Goal: Information Seeking & Learning: Learn about a topic

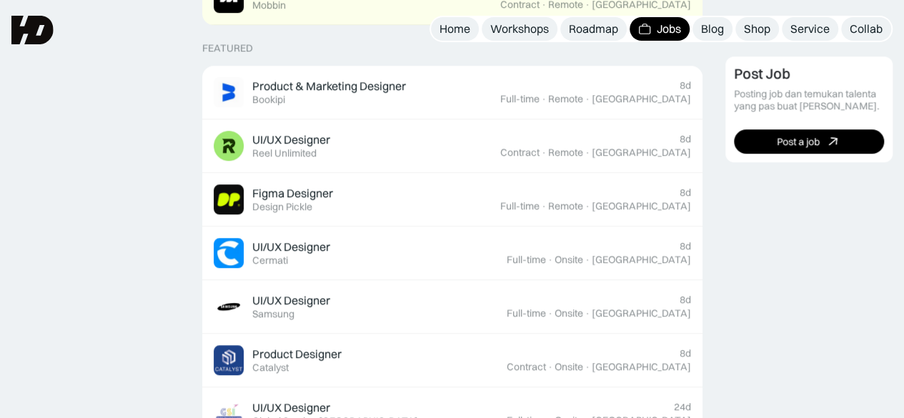
scroll to position [547, 0]
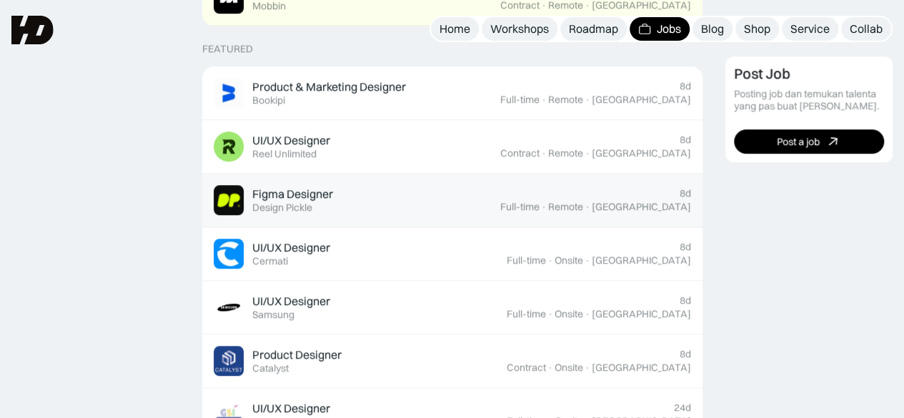
click at [306, 190] on div "Figma Designer" at bounding box center [292, 194] width 81 height 15
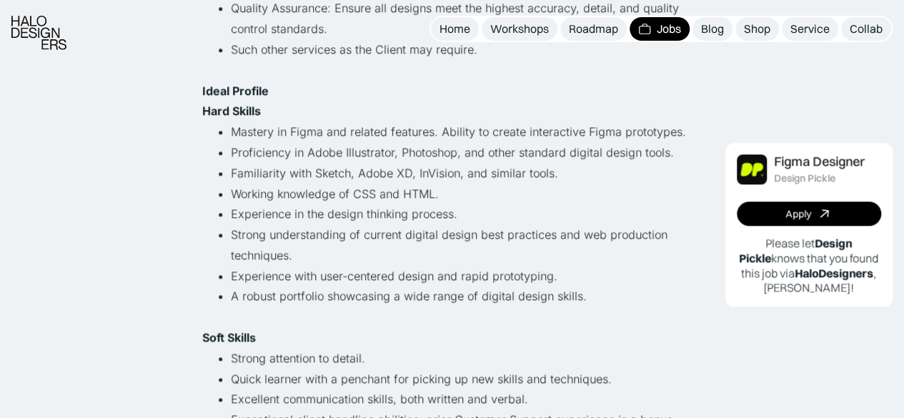
scroll to position [593, 0]
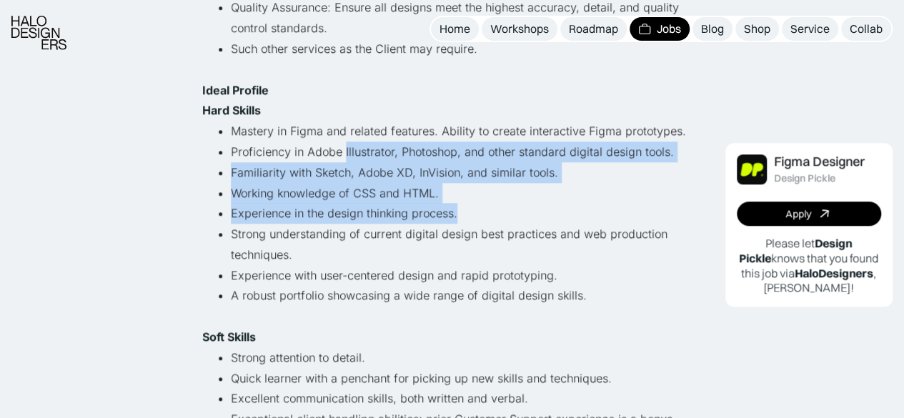
drag, startPoint x: 343, startPoint y: 149, endPoint x: 515, endPoint y: 220, distance: 185.6
click at [515, 220] on ul "Mastery in Figma and related features. Ability to create interactive Figma prot…" at bounding box center [452, 224] width 500 height 206
click at [413, 212] on li "Experience in the design thinking process." at bounding box center [467, 213] width 472 height 21
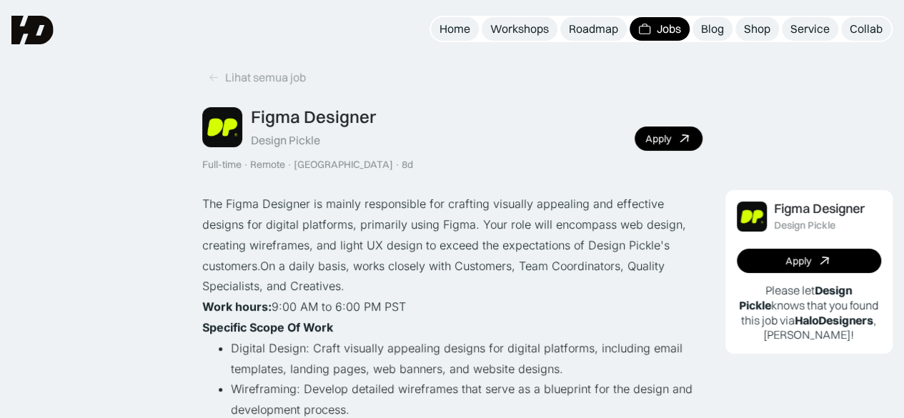
scroll to position [5, 0]
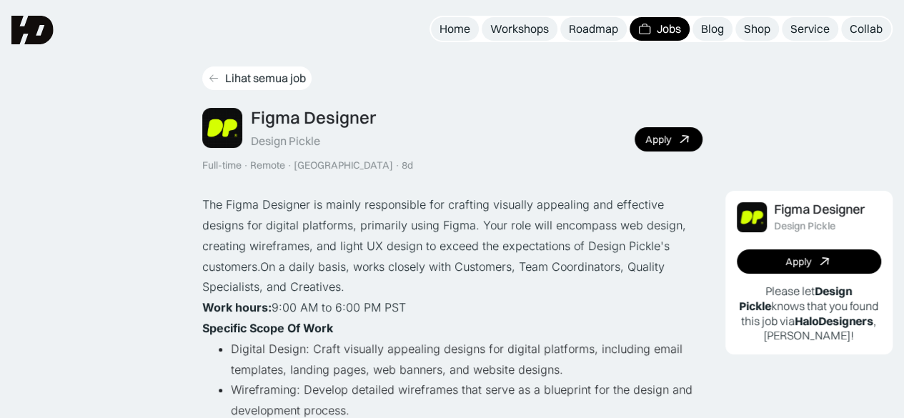
click at [280, 81] on div "Lihat semua job" at bounding box center [265, 78] width 81 height 15
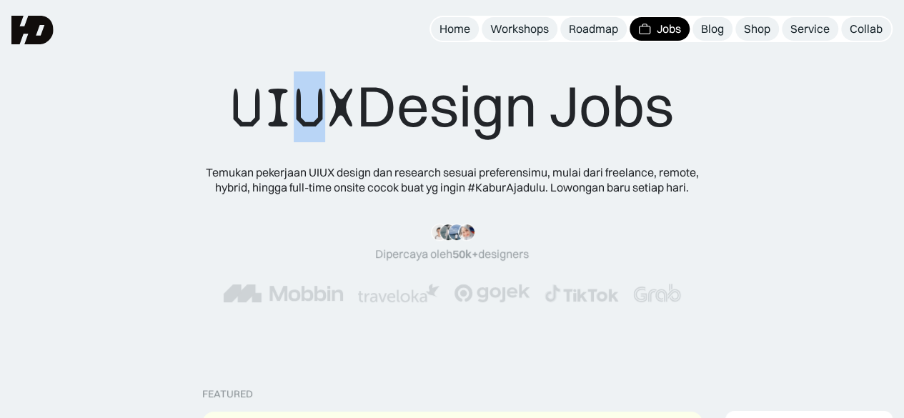
drag, startPoint x: 330, startPoint y: 102, endPoint x: 292, endPoint y: 134, distance: 50.2
click at [292, 134] on span "UIUX" at bounding box center [294, 108] width 126 height 69
click at [447, 162] on div "UIUX Design Jobs Temukan pekerjaan UIUX design dan research sesuai preferensimu…" at bounding box center [452, 133] width 515 height 124
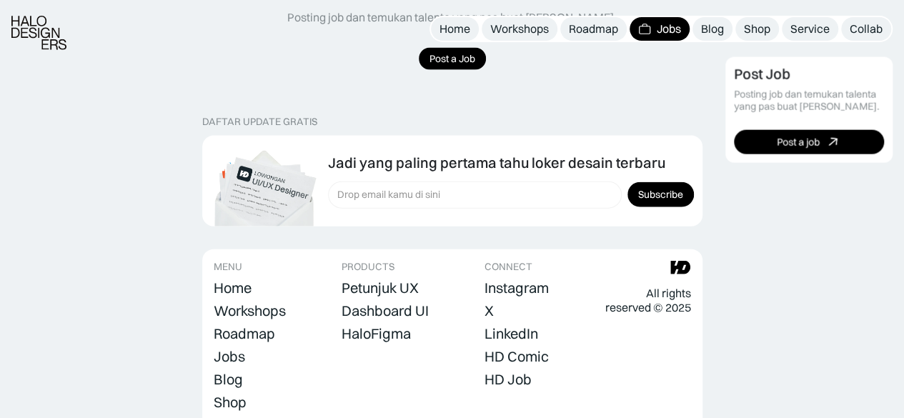
scroll to position [1586, 0]
